Goal: Obtain resource: Obtain resource

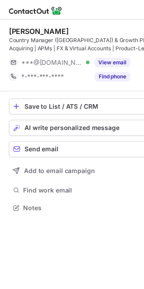
scroll to position [205, 144]
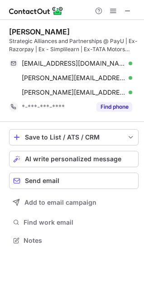
scroll to position [234, 144]
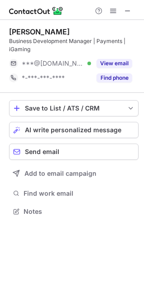
scroll to position [205, 144]
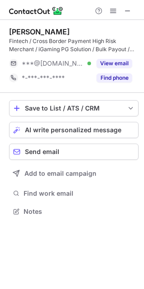
scroll to position [205, 144]
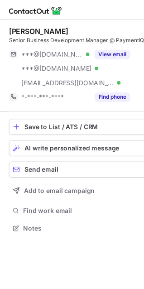
scroll to position [234, 144]
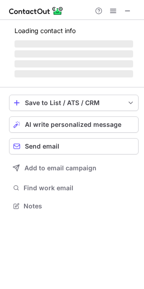
scroll to position [205, 144]
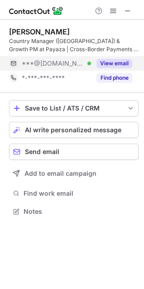
click at [99, 61] on button "View email" at bounding box center [114, 63] width 36 height 9
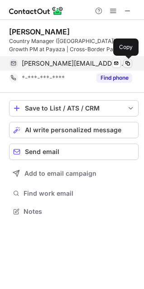
click at [128, 64] on span at bounding box center [127, 63] width 7 height 7
click at [126, 63] on span at bounding box center [127, 63] width 7 height 7
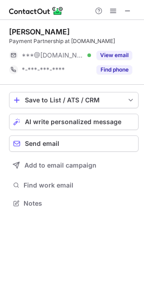
scroll to position [197, 144]
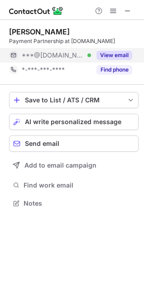
click at [113, 58] on button "View email" at bounding box center [114, 55] width 36 height 9
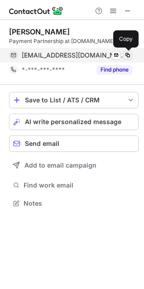
click at [131, 57] on span at bounding box center [127, 55] width 7 height 7
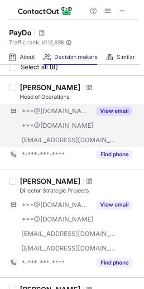
scroll to position [30, 0]
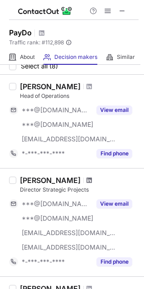
click at [86, 182] on span at bounding box center [88, 179] width 5 height 7
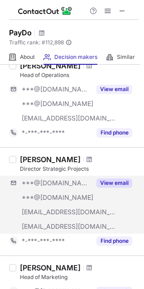
scroll to position [52, 0]
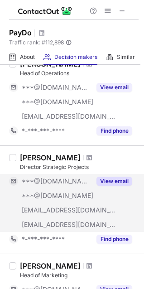
click at [111, 177] on button "View email" at bounding box center [114, 180] width 36 height 9
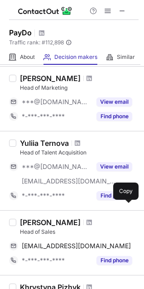
scroll to position [248, 0]
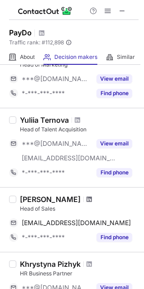
click at [91, 200] on span at bounding box center [88, 199] width 5 height 7
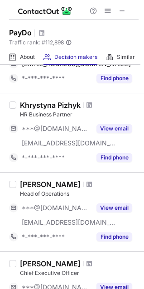
scroll to position [503, 0]
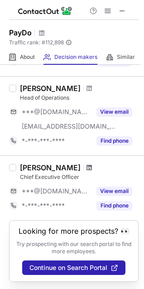
click at [86, 166] on span at bounding box center [88, 167] width 5 height 7
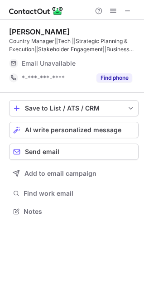
scroll to position [205, 144]
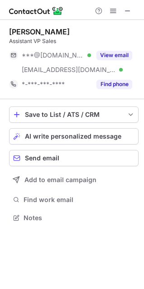
scroll to position [211, 144]
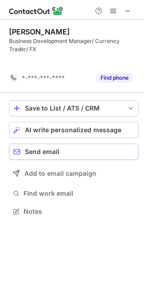
scroll to position [191, 144]
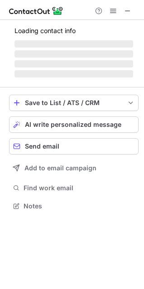
scroll to position [197, 144]
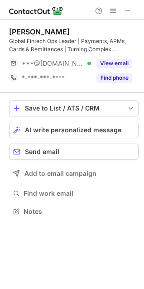
scroll to position [205, 144]
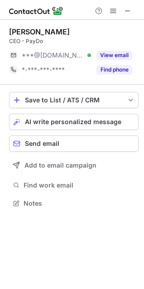
scroll to position [197, 144]
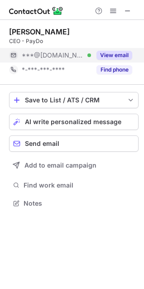
click at [110, 55] on button "View email" at bounding box center [114, 55] width 36 height 9
click at [91, 55] on div "***@gmail.com Verified" at bounding box center [56, 55] width 69 height 8
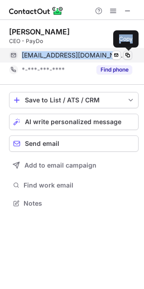
click at [126, 55] on span at bounding box center [127, 55] width 7 height 7
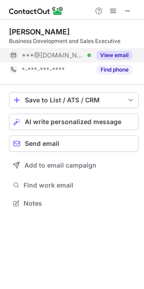
click at [113, 51] on button "View email" at bounding box center [114, 55] width 36 height 9
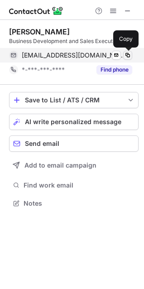
click at [126, 54] on span at bounding box center [127, 55] width 7 height 7
click at [127, 56] on span at bounding box center [127, 55] width 7 height 7
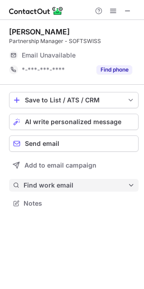
scroll to position [226, 144]
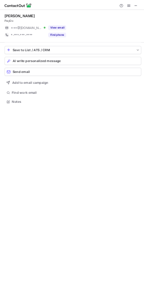
scroll to position [197, 144]
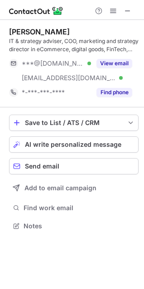
scroll to position [219, 144]
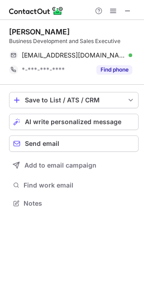
scroll to position [197, 144]
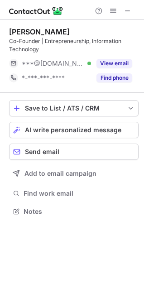
scroll to position [205, 144]
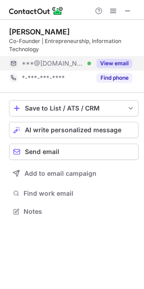
click at [110, 63] on button "View email" at bounding box center [114, 63] width 36 height 9
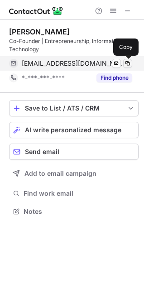
click at [125, 63] on span at bounding box center [127, 63] width 7 height 7
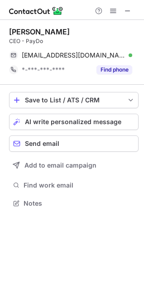
scroll to position [197, 144]
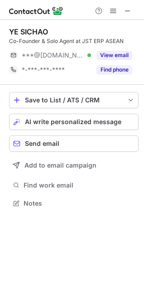
scroll to position [197, 144]
